Goal: Task Accomplishment & Management: Use online tool/utility

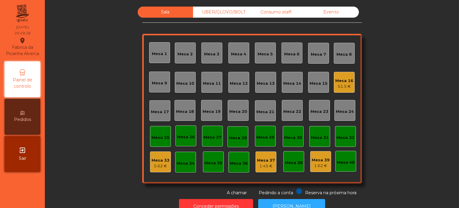
click at [154, 105] on div "Mesa 17" at bounding box center [159, 110] width 21 height 21
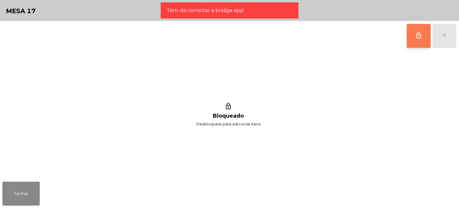
click at [412, 37] on button "lock_outline" at bounding box center [419, 36] width 24 height 24
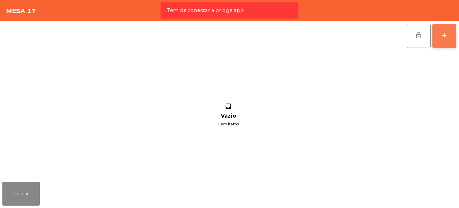
click at [440, 39] on button "add" at bounding box center [444, 36] width 24 height 24
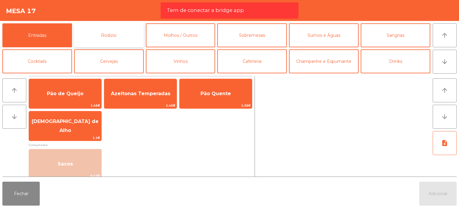
drag, startPoint x: 114, startPoint y: 37, endPoint x: 116, endPoint y: 34, distance: 3.2
click at [114, 36] on button "Rodizio" at bounding box center [109, 35] width 70 height 24
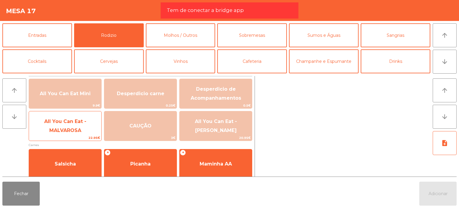
click at [64, 128] on span "All You Can Eat - MALVAROSA" at bounding box center [65, 125] width 42 height 15
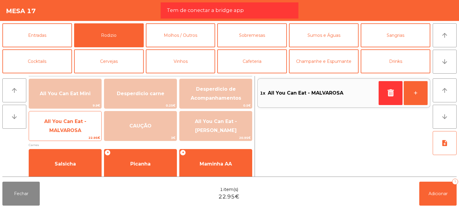
click at [64, 128] on span "All You Can Eat - MALVAROSA" at bounding box center [65, 125] width 42 height 15
click at [65, 128] on span "All You Can Eat - MALVAROSA" at bounding box center [65, 125] width 42 height 15
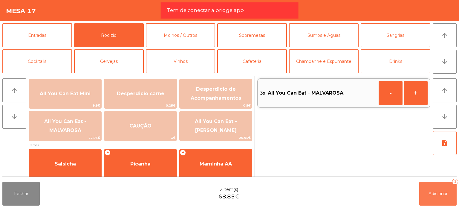
click at [432, 192] on span "Adicionar" at bounding box center [438, 193] width 19 height 5
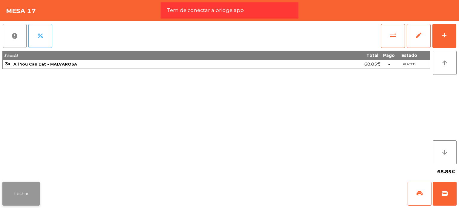
click at [30, 184] on button "Fechar" at bounding box center [20, 193] width 37 height 24
